Goal: Information Seeking & Learning: Learn about a topic

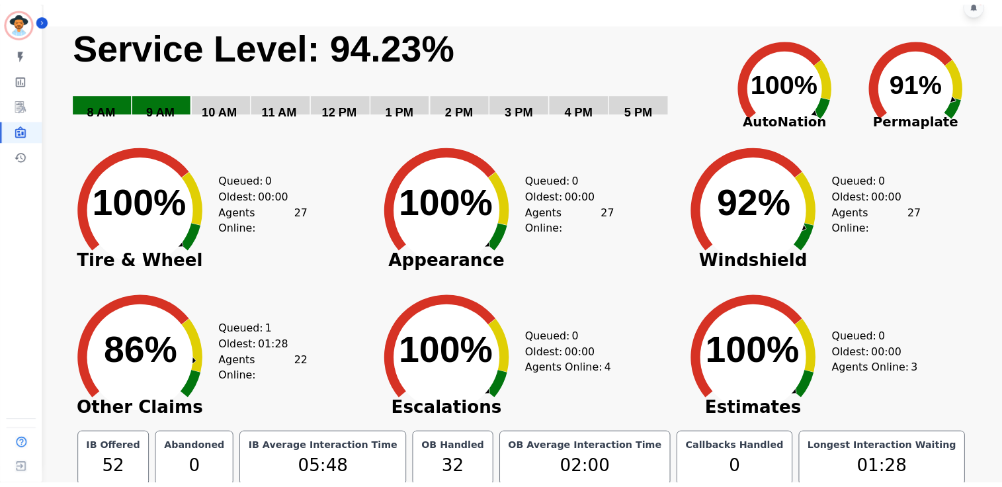
scroll to position [30, 0]
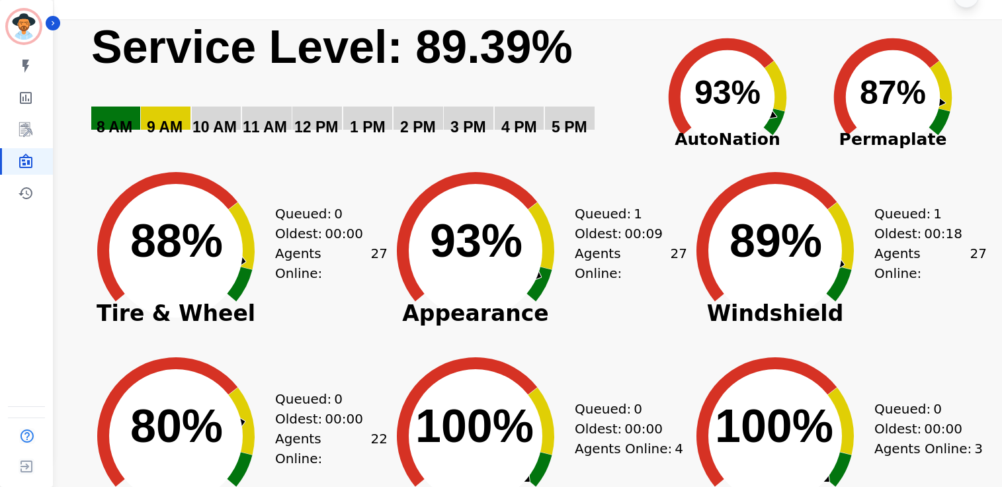
click at [273, 462] on icon "Created with Highcharts 10.3.3 80% ​ 80%" at bounding box center [176, 425] width 198 height 185
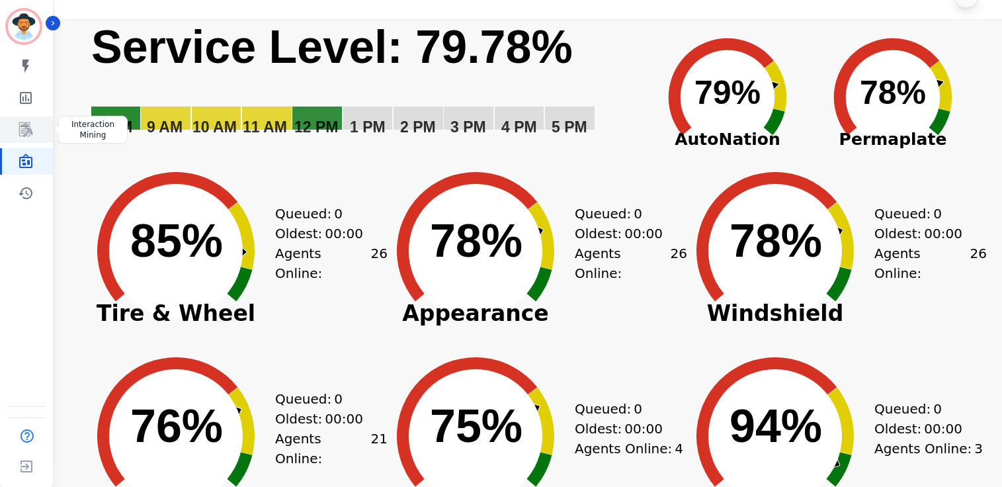
click at [39, 140] on link "Sidebar" at bounding box center [27, 129] width 51 height 26
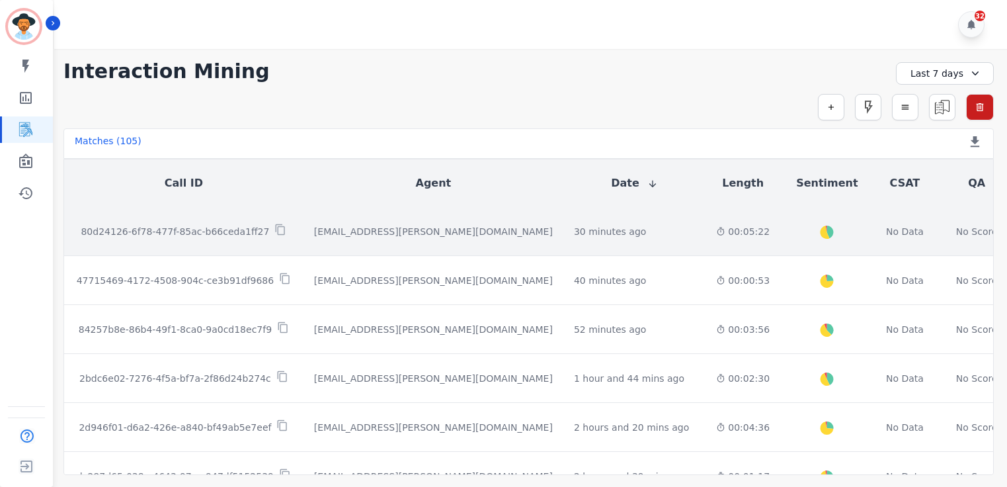
click at [134, 239] on td "80d24126-6f78-477f-85ac-b66ceda1ff27" at bounding box center [183, 231] width 239 height 49
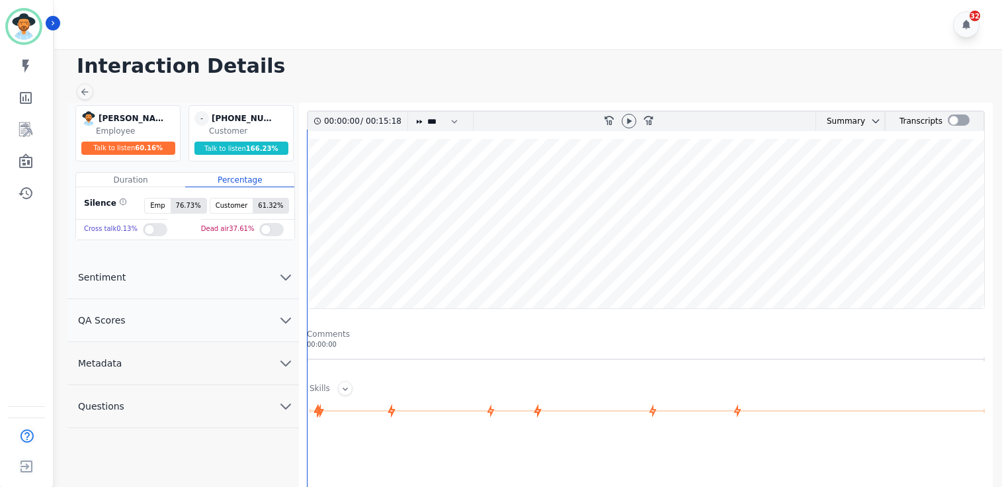
click at [909, 280] on wave at bounding box center [646, 223] width 677 height 169
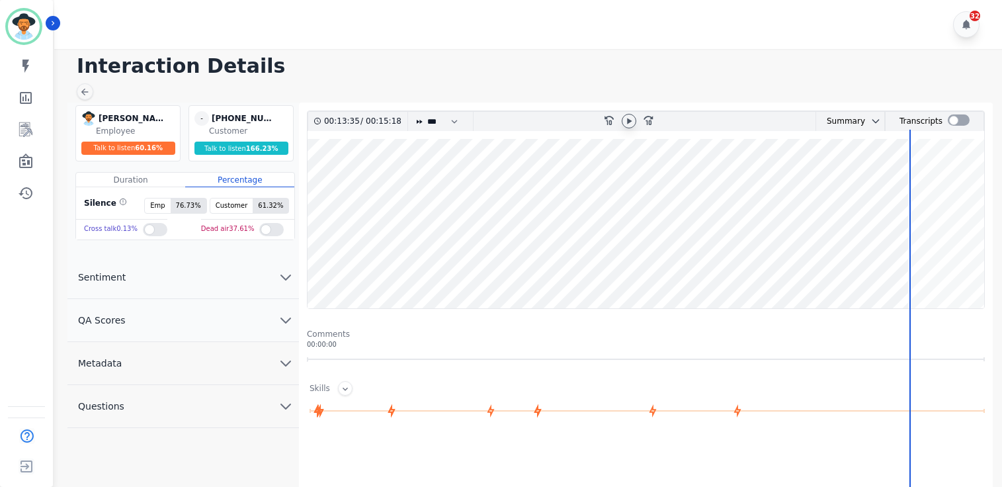
click at [633, 123] on icon at bounding box center [629, 121] width 11 height 11
click at [923, 246] on wave at bounding box center [646, 223] width 677 height 169
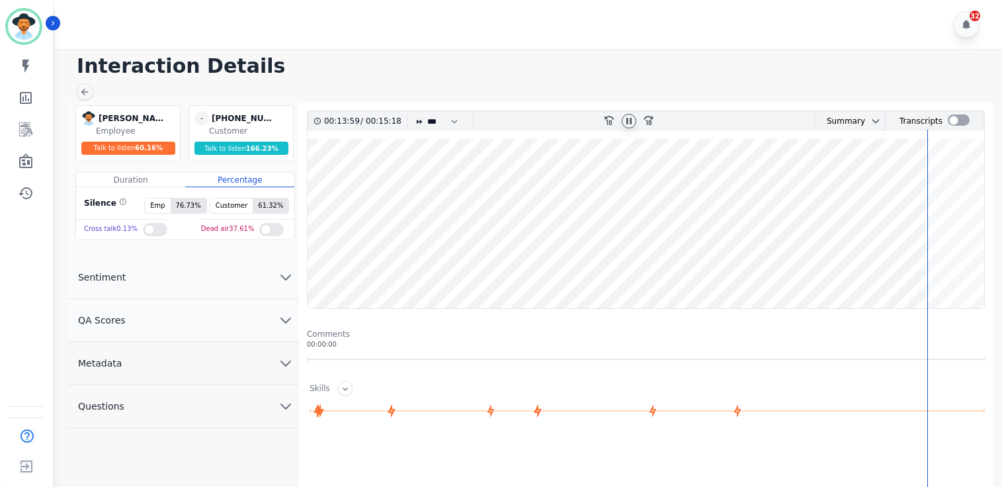
click at [954, 196] on wave at bounding box center [646, 223] width 677 height 169
click at [976, 184] on wave at bounding box center [646, 223] width 677 height 169
click at [637, 187] on wave at bounding box center [646, 223] width 677 height 169
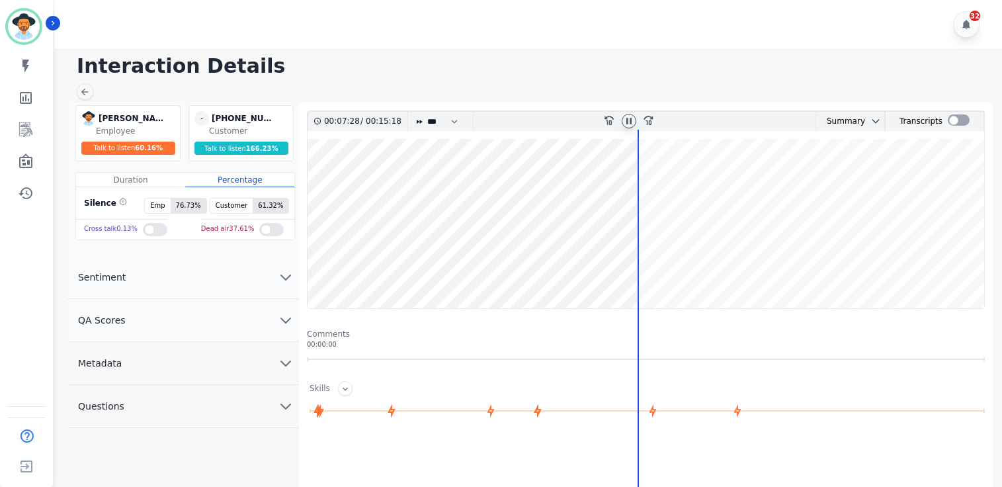
click at [700, 175] on wave at bounding box center [646, 223] width 677 height 169
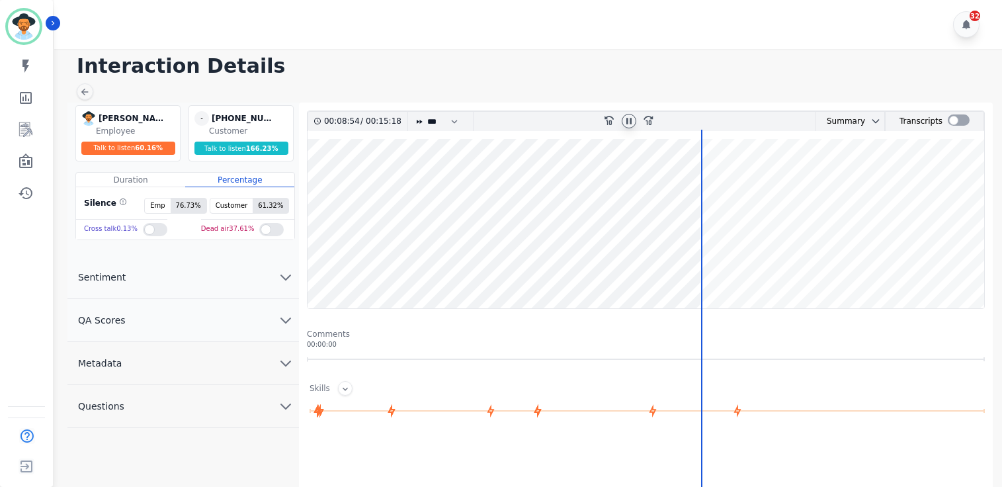
click at [753, 183] on wave at bounding box center [646, 223] width 677 height 169
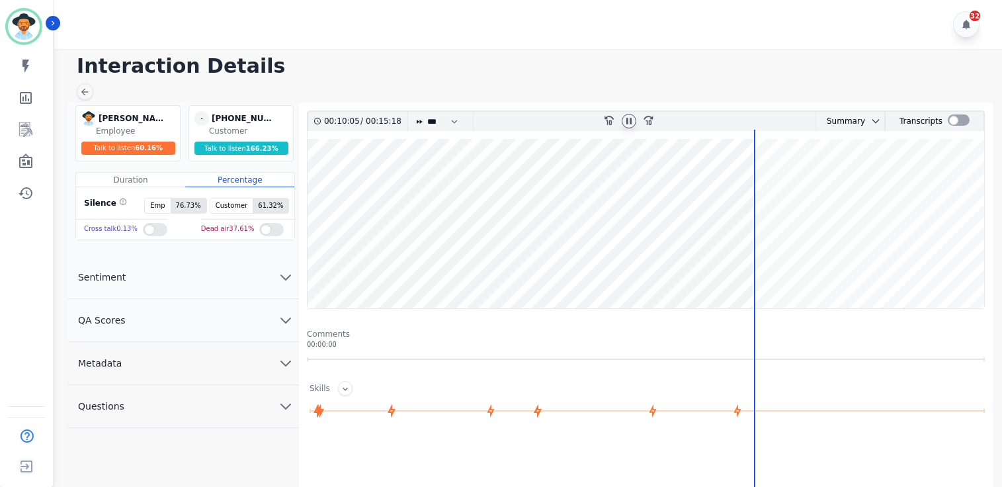
click at [770, 183] on wave at bounding box center [646, 223] width 677 height 169
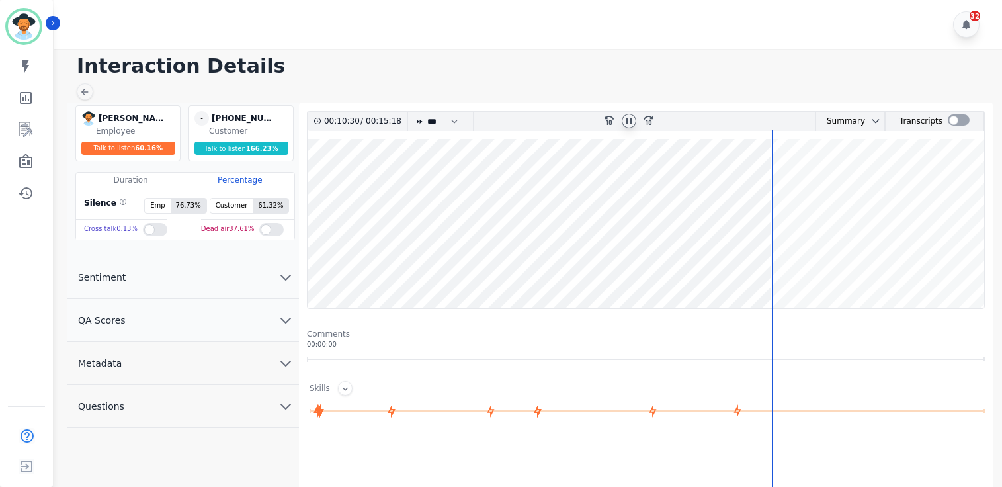
click at [786, 183] on wave at bounding box center [646, 223] width 677 height 169
click at [868, 188] on wave at bounding box center [646, 223] width 677 height 169
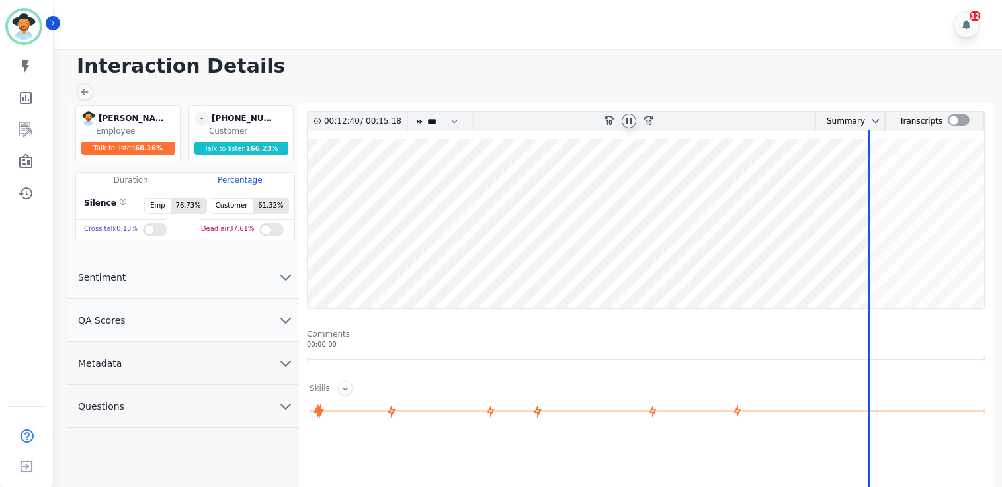
click at [902, 188] on wave at bounding box center [646, 223] width 677 height 169
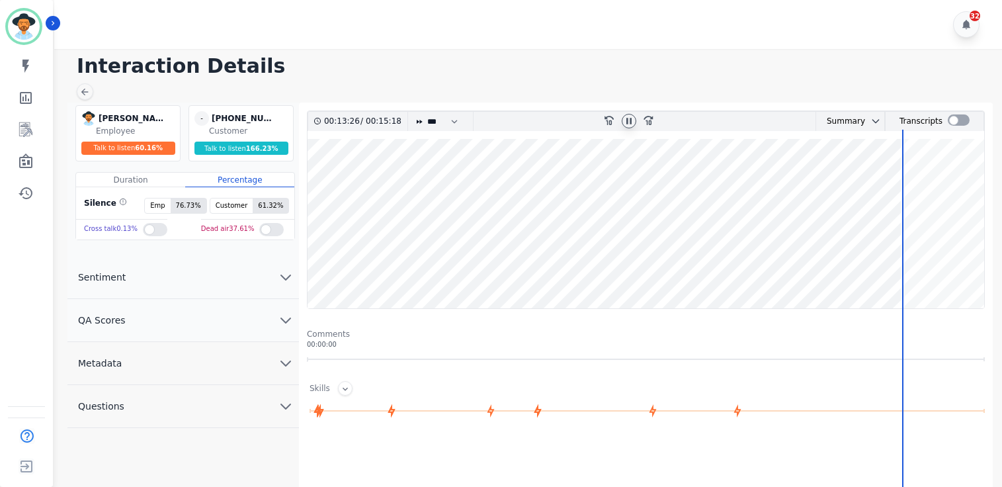
click at [927, 189] on wave at bounding box center [646, 223] width 677 height 169
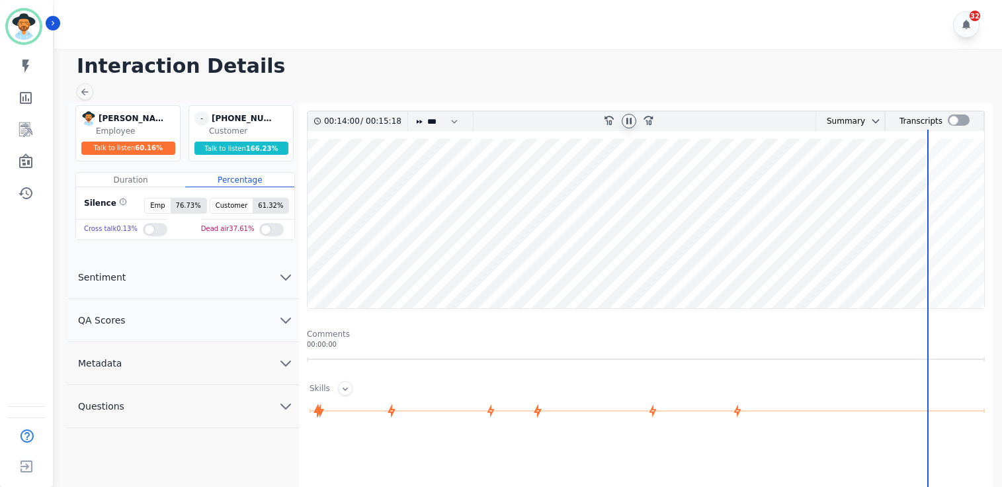
click at [983, 188] on wave at bounding box center [646, 223] width 677 height 169
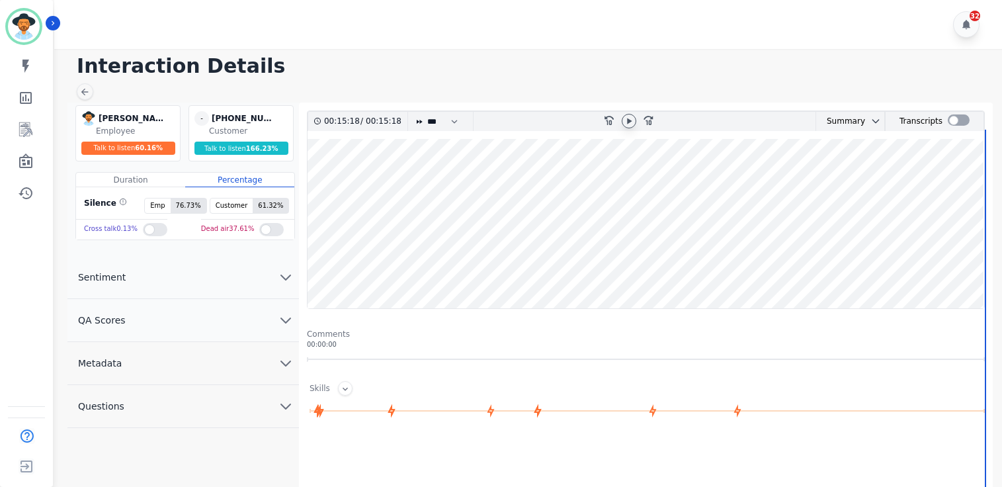
click at [630, 126] on div at bounding box center [629, 121] width 15 height 15
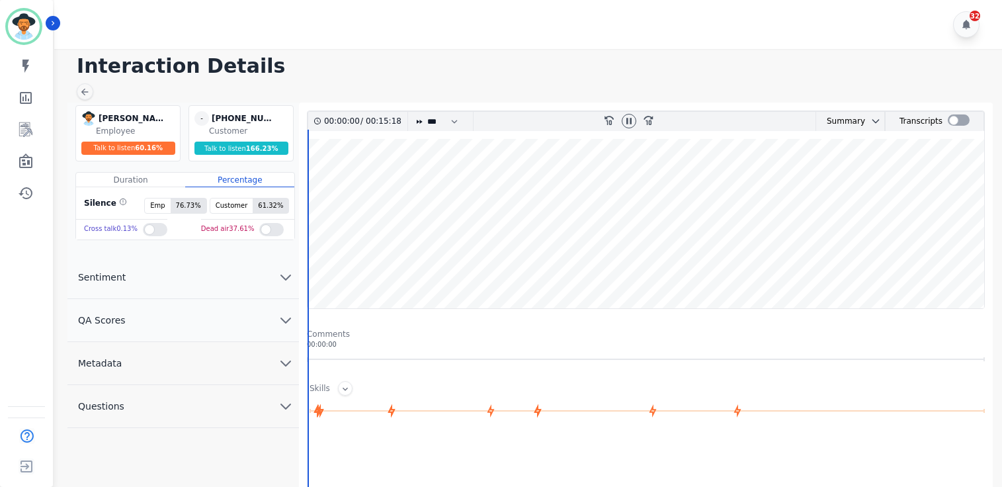
drag, startPoint x: 630, startPoint y: 126, endPoint x: 630, endPoint y: 135, distance: 8.6
click at [630, 135] on div "00:00:00 / 00:15:18 * * * **** * *** * **** rewind-10 fast-forward-10 Summary A…" at bounding box center [646, 209] width 678 height 198
click at [626, 123] on icon at bounding box center [628, 121] width 5 height 6
click at [36, 163] on link "Sidebar" at bounding box center [27, 161] width 51 height 26
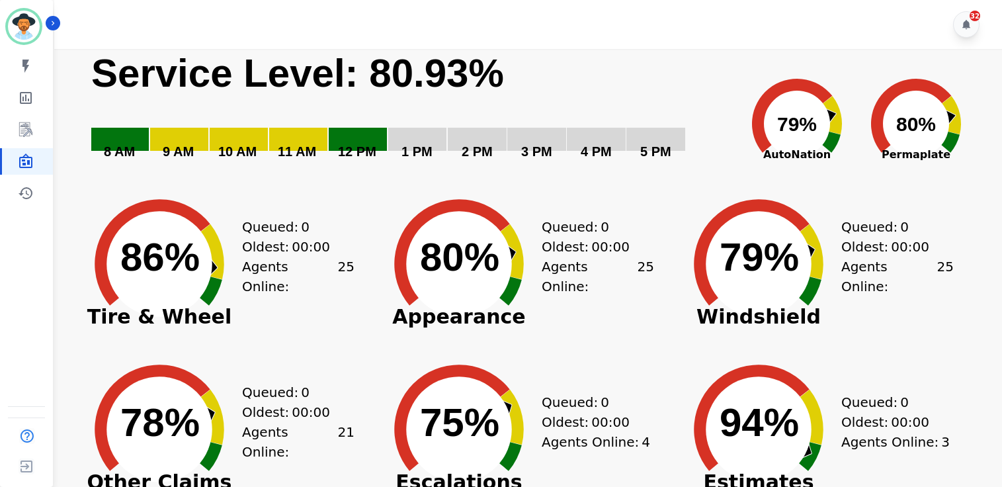
click at [285, 68] on text "Service Level: 80.93%" at bounding box center [297, 73] width 413 height 44
drag, startPoint x: 400, startPoint y: 162, endPoint x: 395, endPoint y: 167, distance: 7.0
click at [398, 163] on rect "Service Level: 0%" at bounding box center [412, 113] width 645 height 129
click at [111, 366] on icon "Created with Highcharts 10.3.3 76% ​ 76%" at bounding box center [159, 419] width 165 height 165
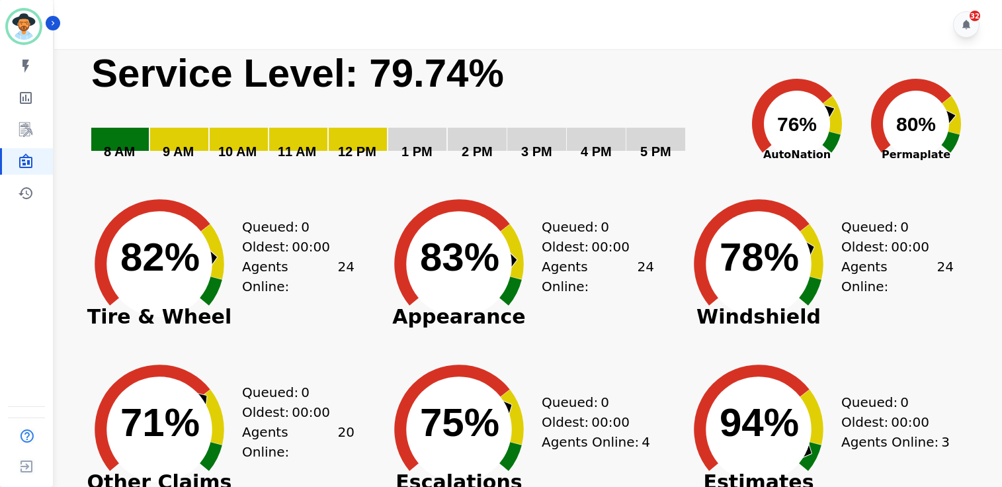
click at [408, 24] on div "32" at bounding box center [530, 24] width 952 height 49
